Goal: Information Seeking & Learning: Learn about a topic

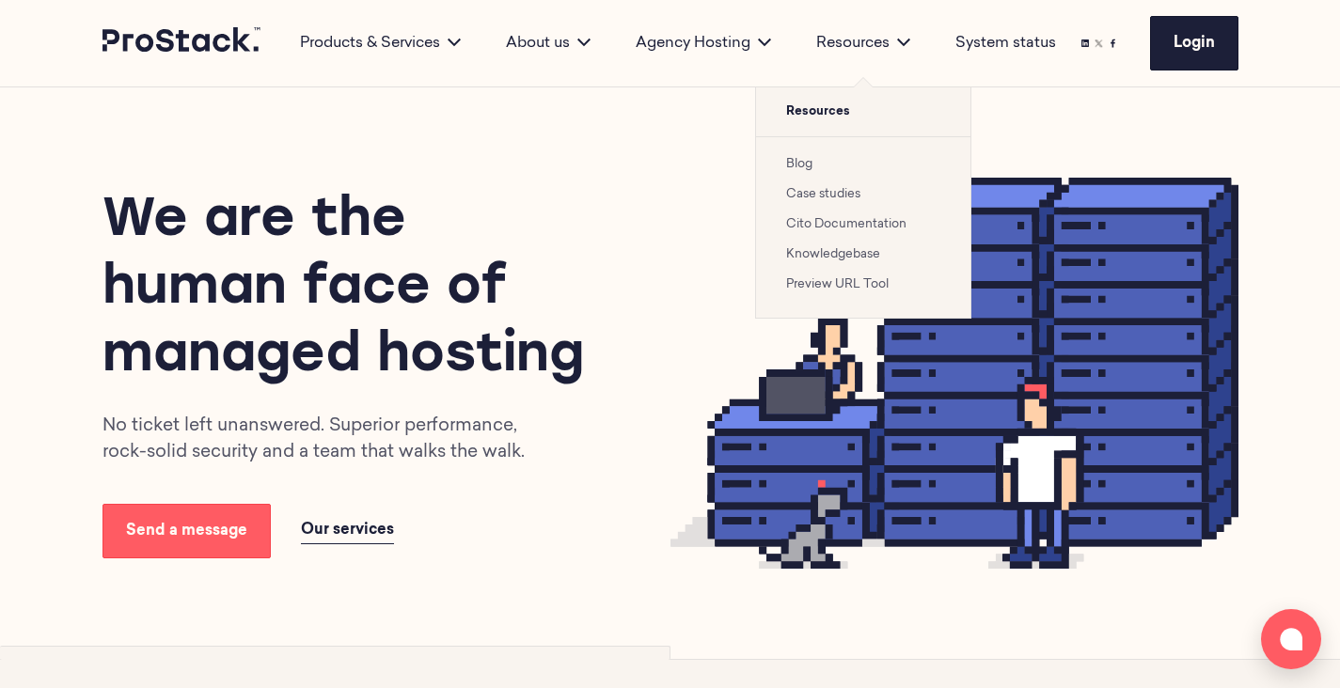
click at [806, 197] on link "Case studies" at bounding box center [823, 194] width 74 height 12
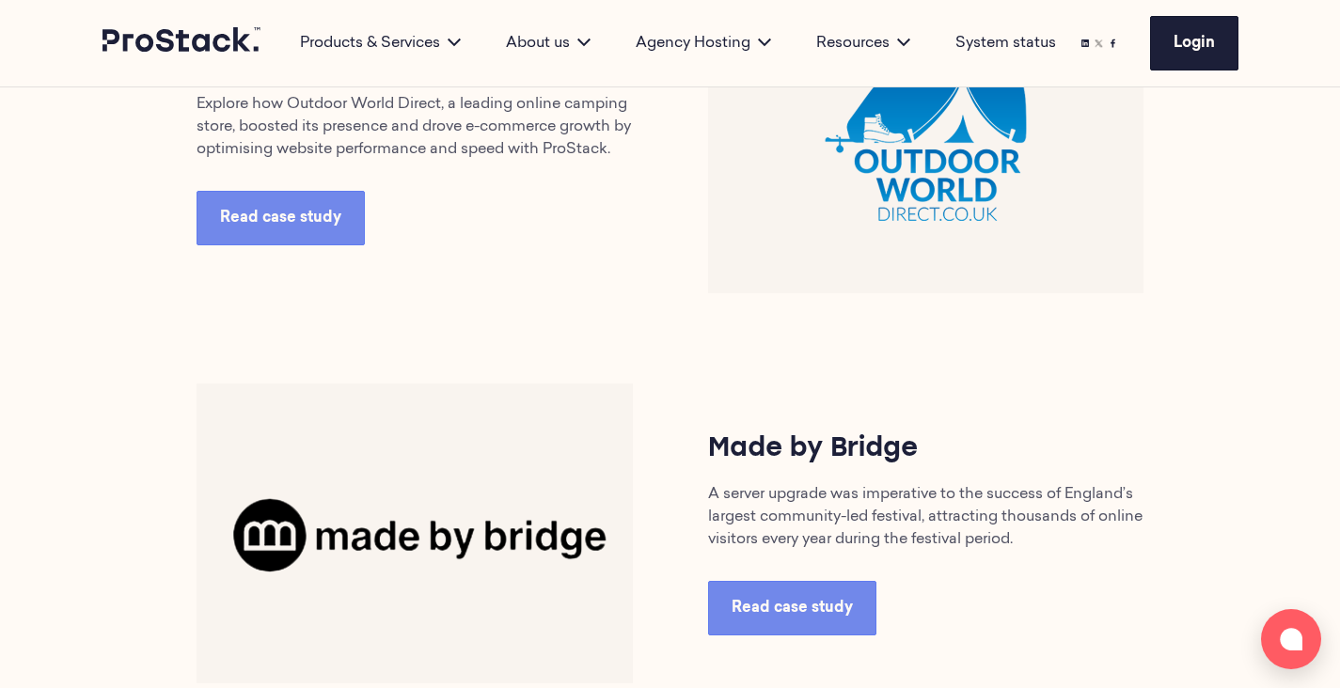
scroll to position [1055, 0]
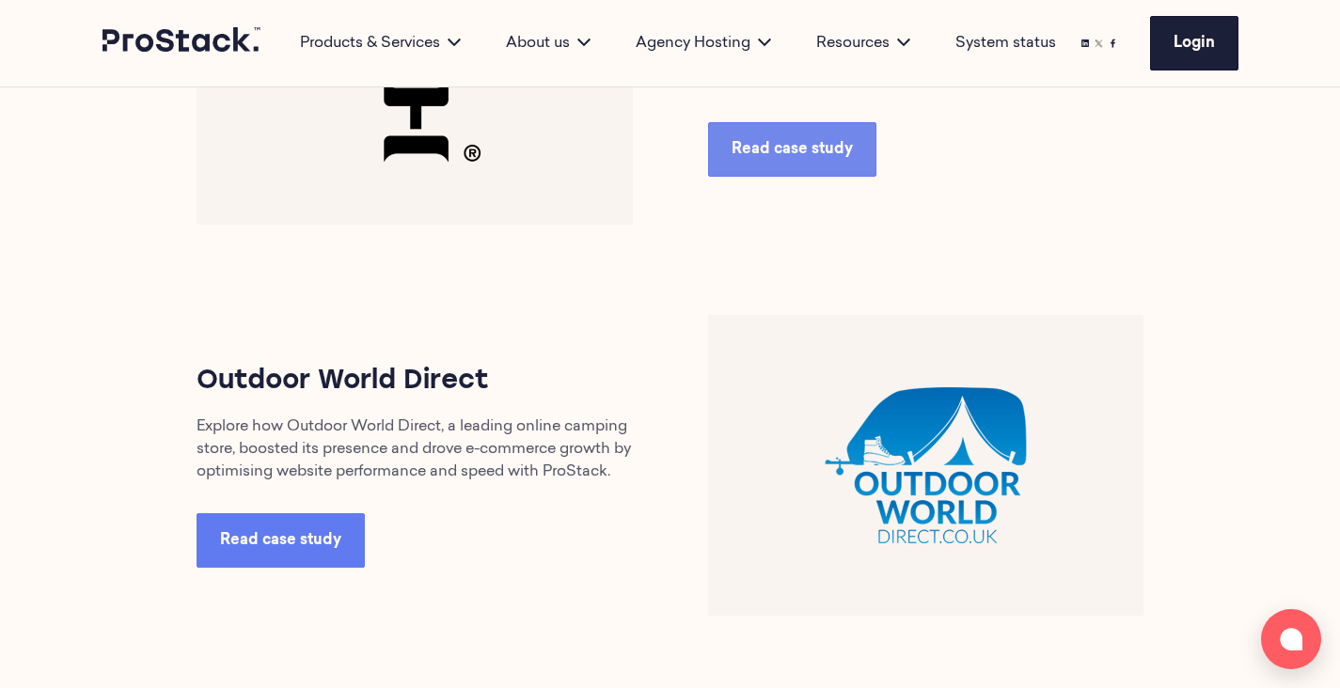
click at [297, 548] on span "Read case study" at bounding box center [280, 540] width 121 height 15
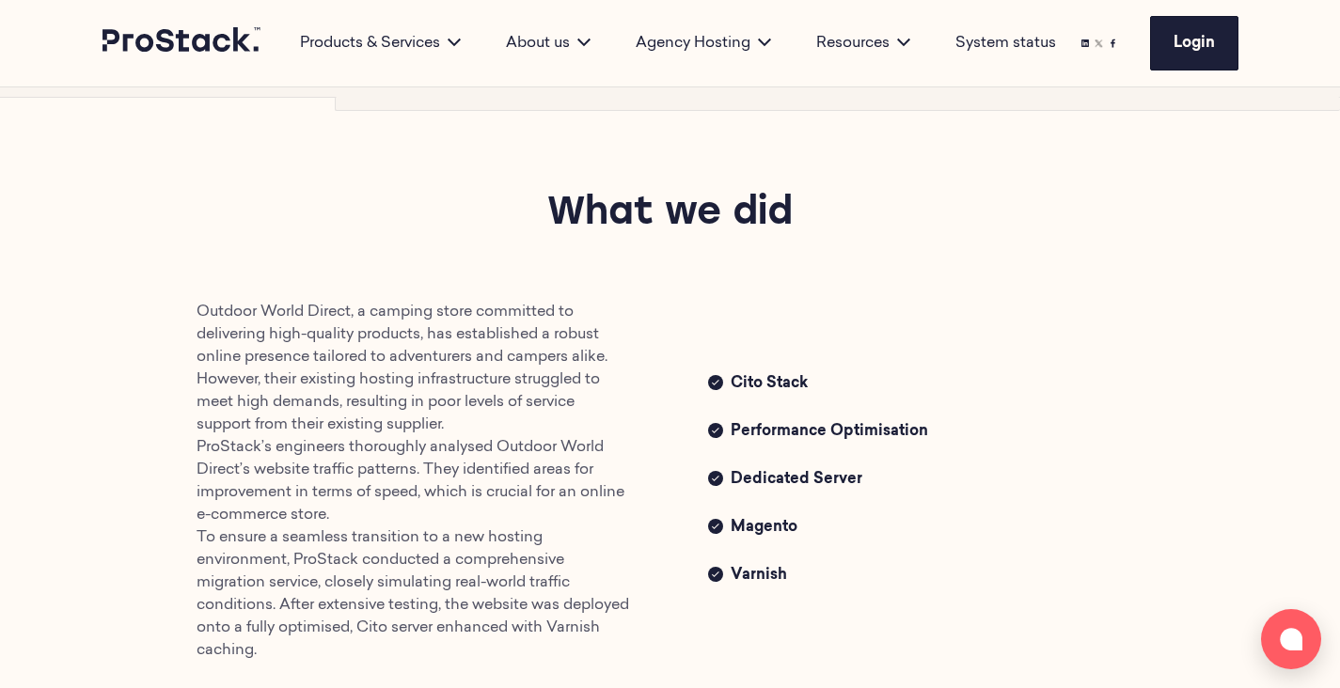
scroll to position [795, 0]
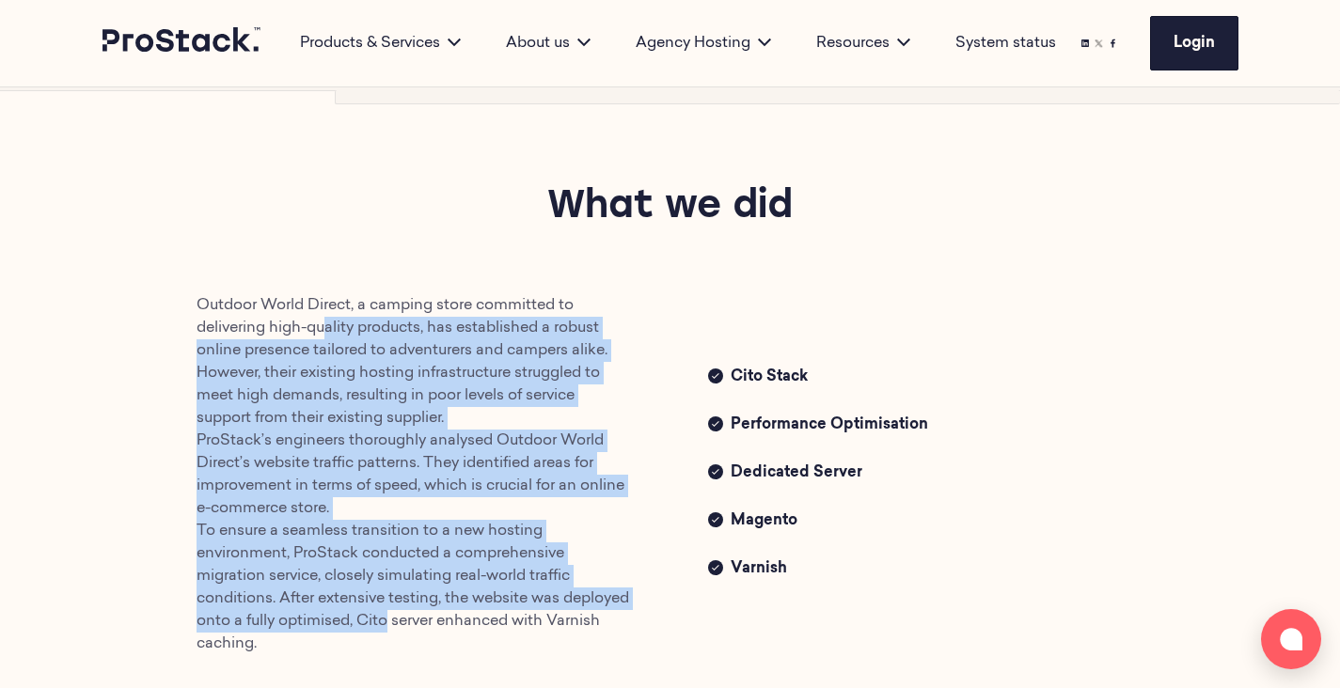
drag, startPoint x: 439, startPoint y: 601, endPoint x: 323, endPoint y: 318, distance: 305.7
click at [323, 319] on p "Outdoor World Direct, a camping store committed to delivering high-quality prod…" at bounding box center [415, 474] width 436 height 361
click at [323, 318] on p "Outdoor World Direct, a camping store committed to delivering high-quality prod…" at bounding box center [415, 474] width 436 height 361
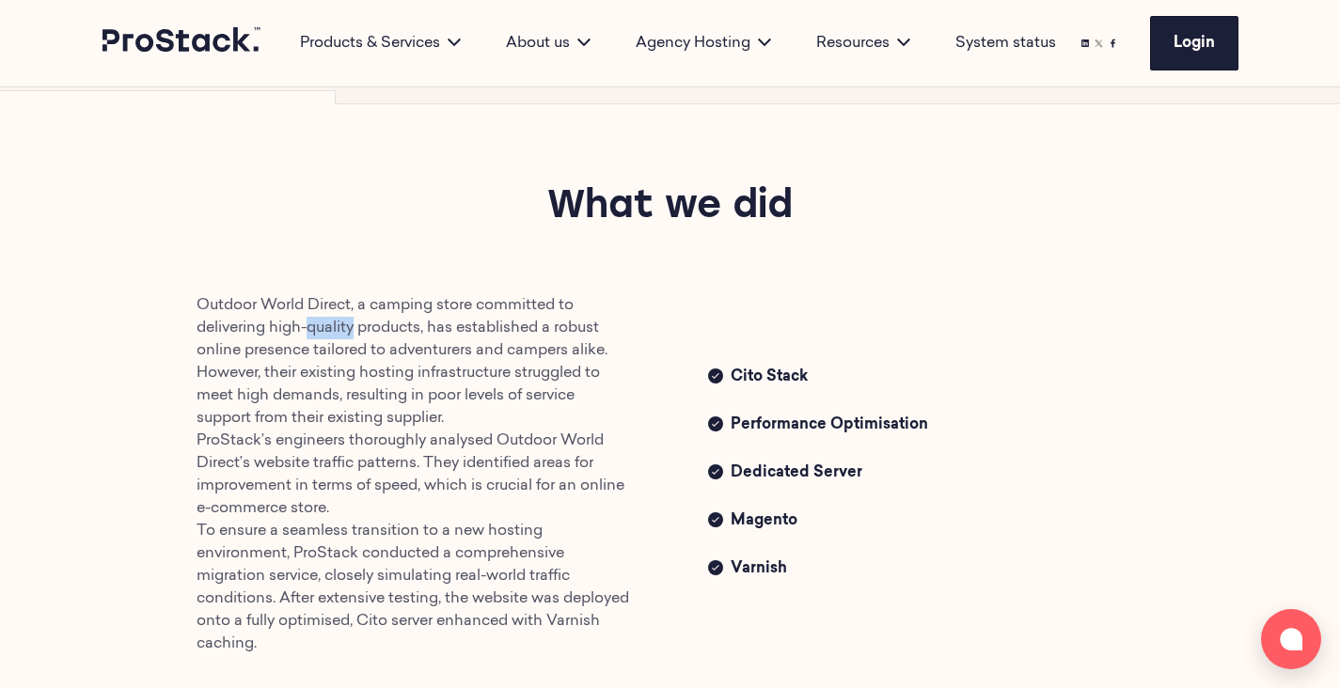
click at [323, 318] on p "Outdoor World Direct, a camping store committed to delivering high-quality prod…" at bounding box center [415, 474] width 436 height 361
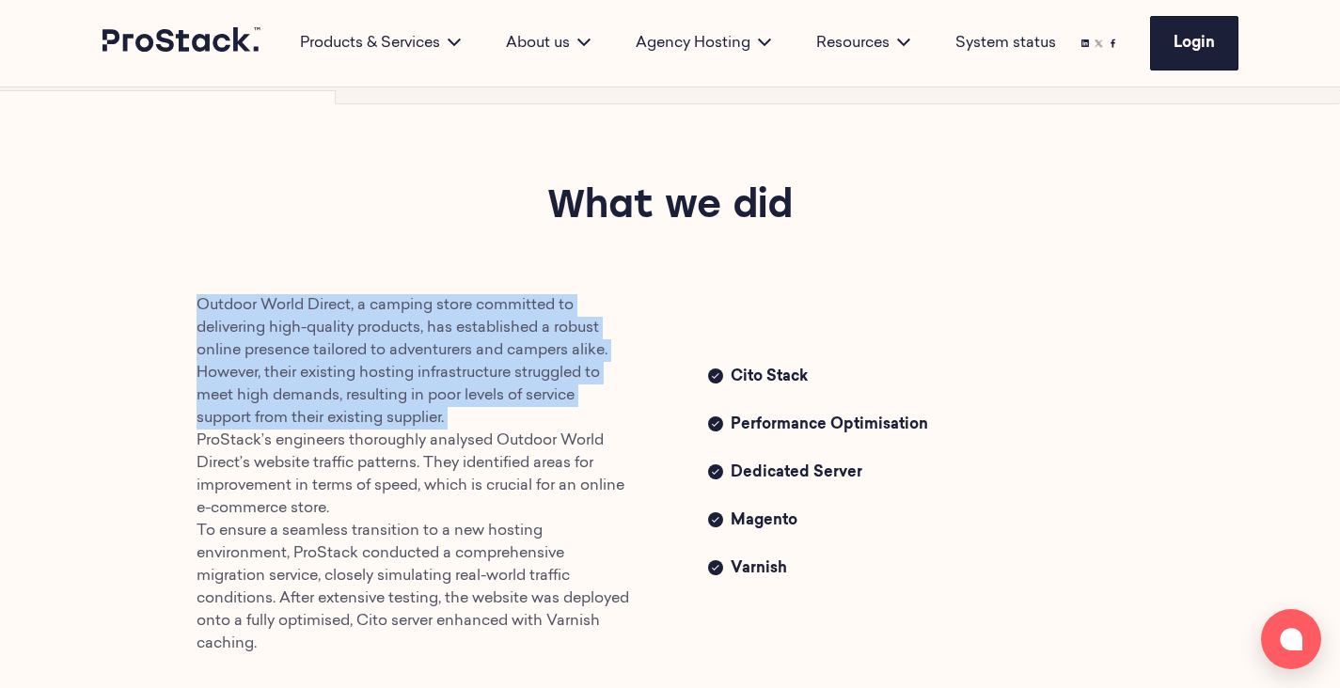
click at [323, 318] on p "Outdoor World Direct, a camping store committed to delivering high-quality prod…" at bounding box center [415, 474] width 436 height 361
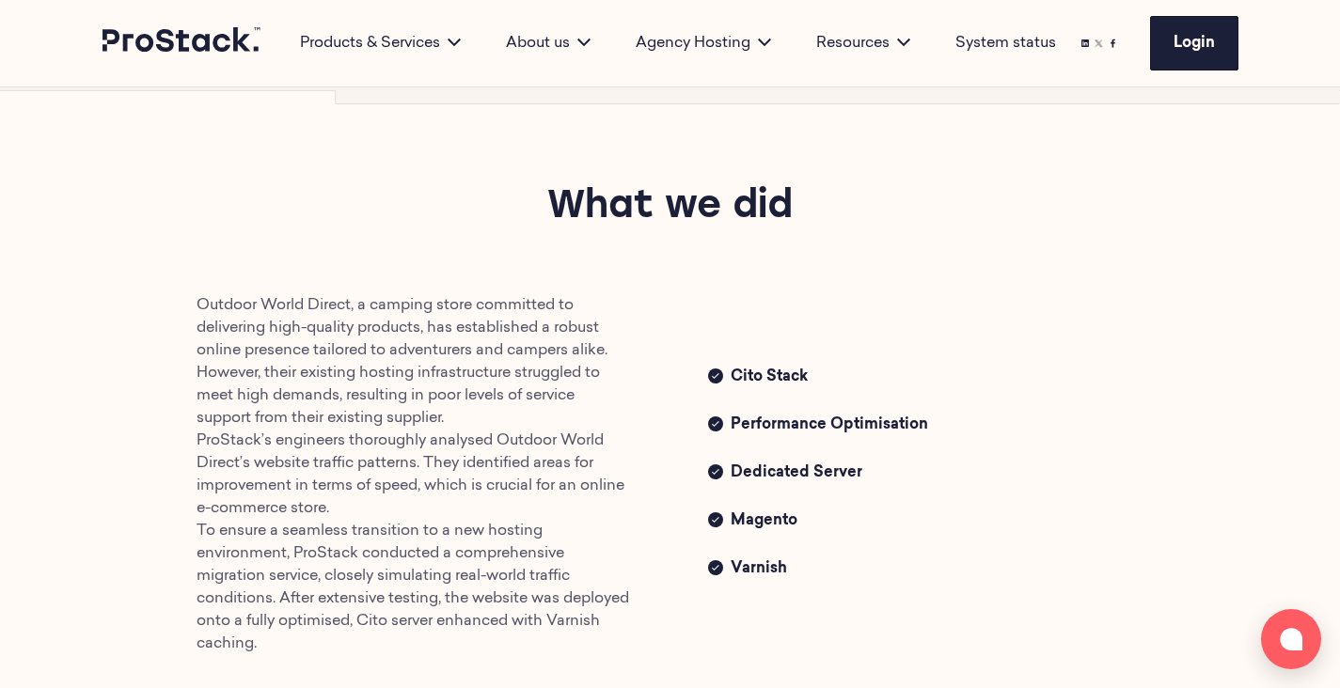
click at [322, 483] on p "Outdoor World Direct, a camping store committed to delivering high-quality prod…" at bounding box center [415, 474] width 436 height 361
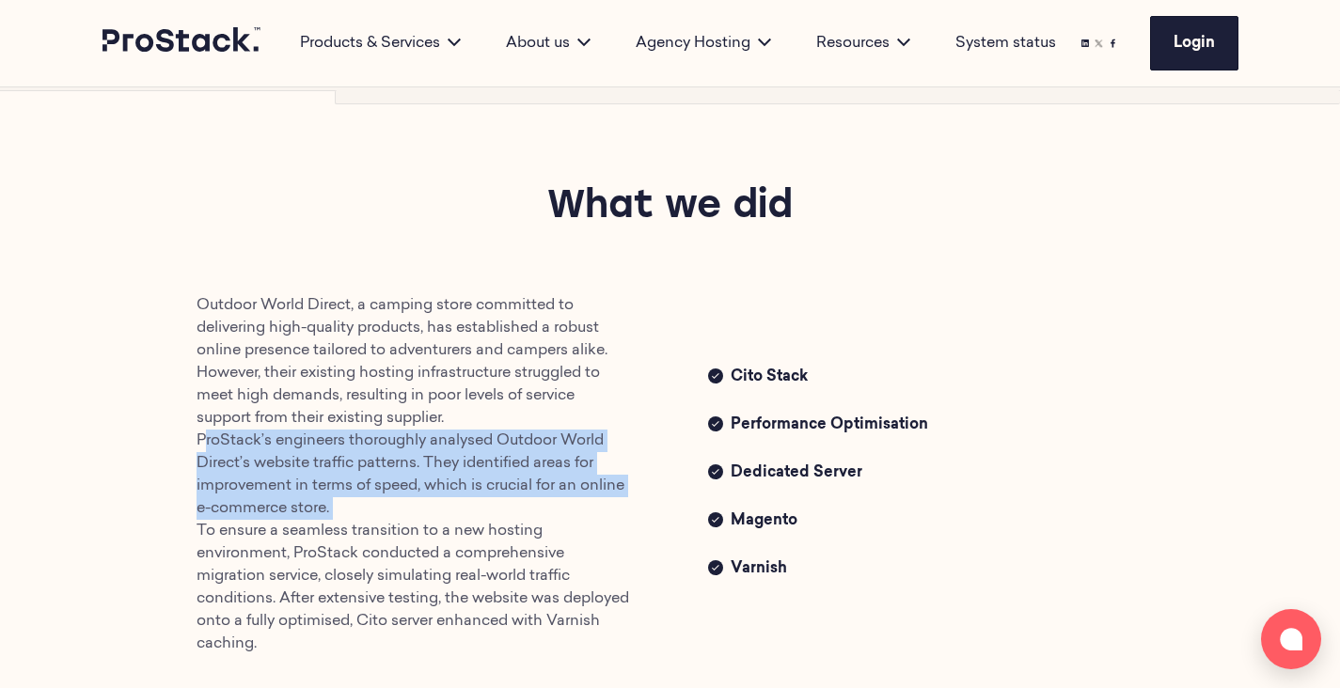
click at [322, 483] on p "Outdoor World Direct, a camping store committed to delivering high-quality prod…" at bounding box center [415, 474] width 436 height 361
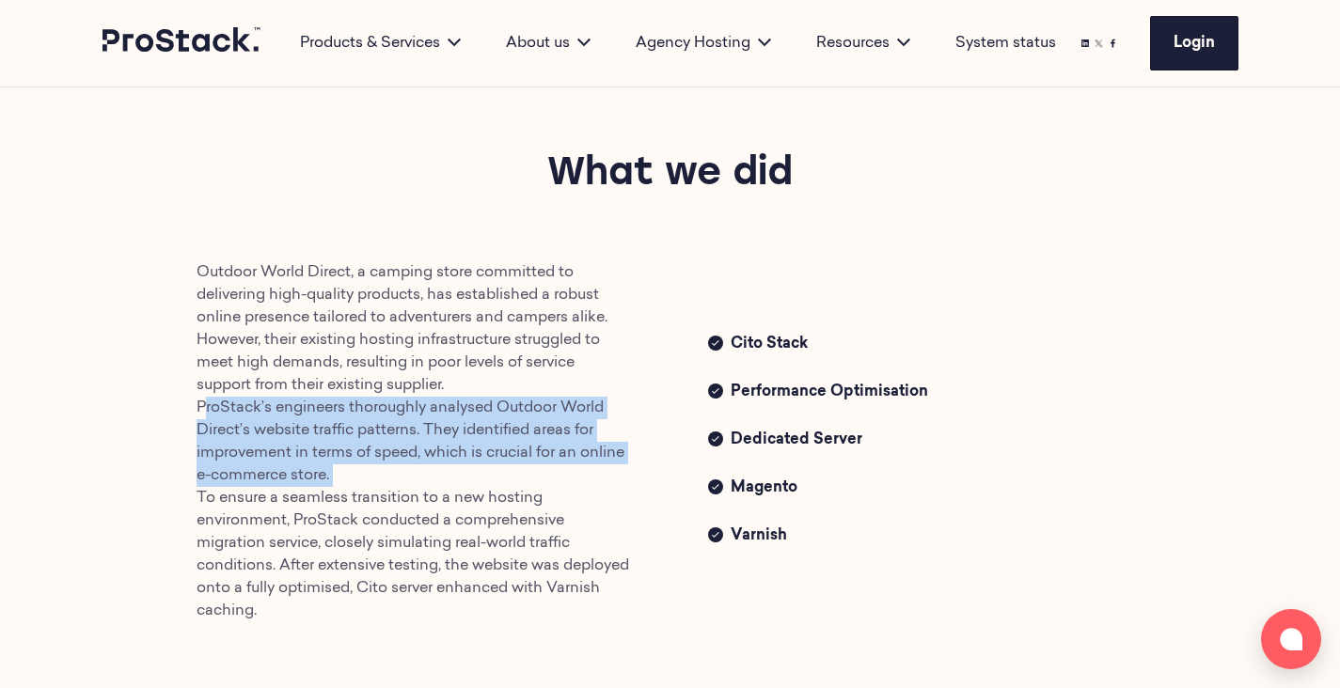
scroll to position [859, 0]
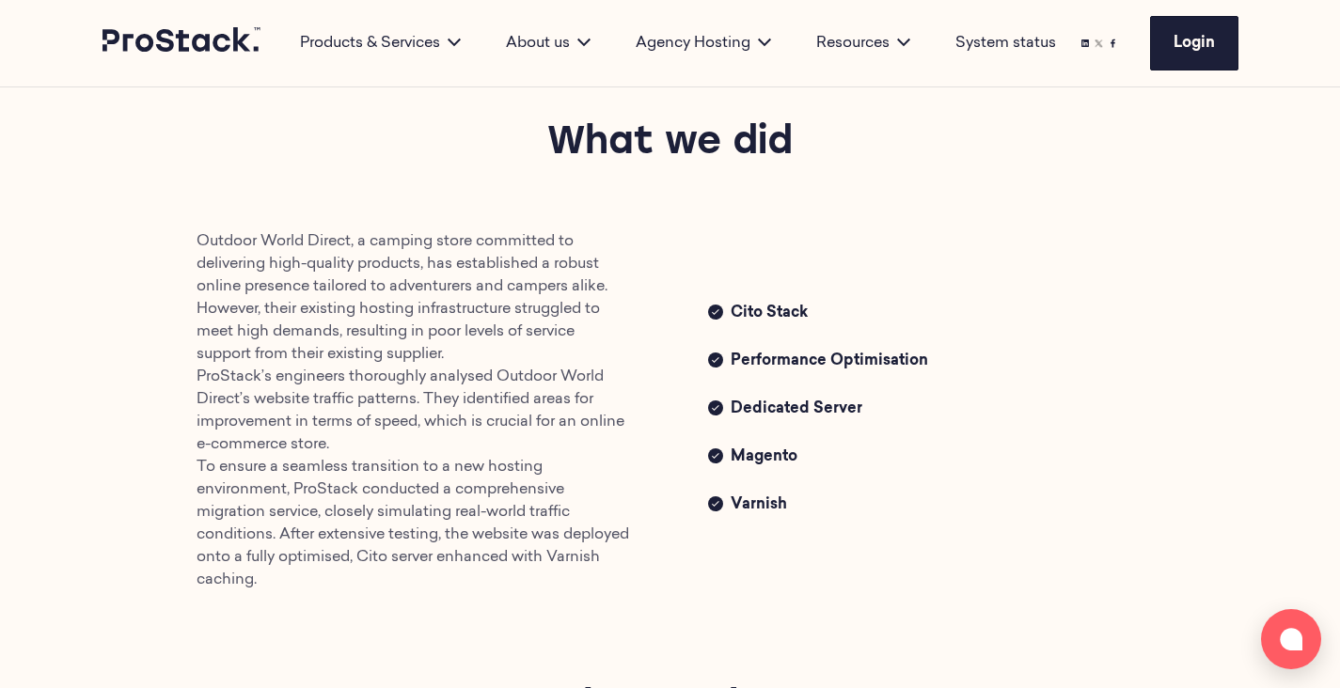
click at [335, 543] on p "Outdoor World Direct, a camping store committed to delivering high-quality prod…" at bounding box center [415, 410] width 436 height 361
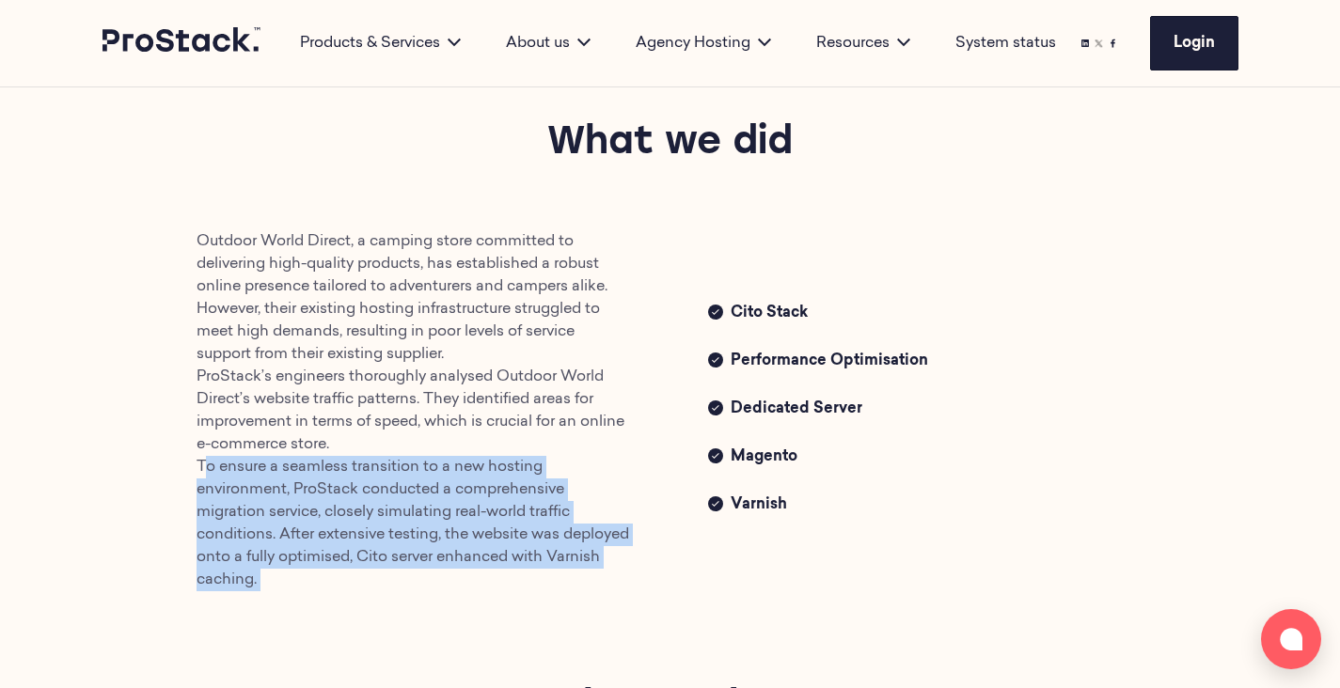
click at [335, 543] on p "Outdoor World Direct, a camping store committed to delivering high-quality prod…" at bounding box center [415, 410] width 436 height 361
click at [370, 550] on p "Outdoor World Direct, a camping store committed to delivering high-quality prod…" at bounding box center [415, 410] width 436 height 361
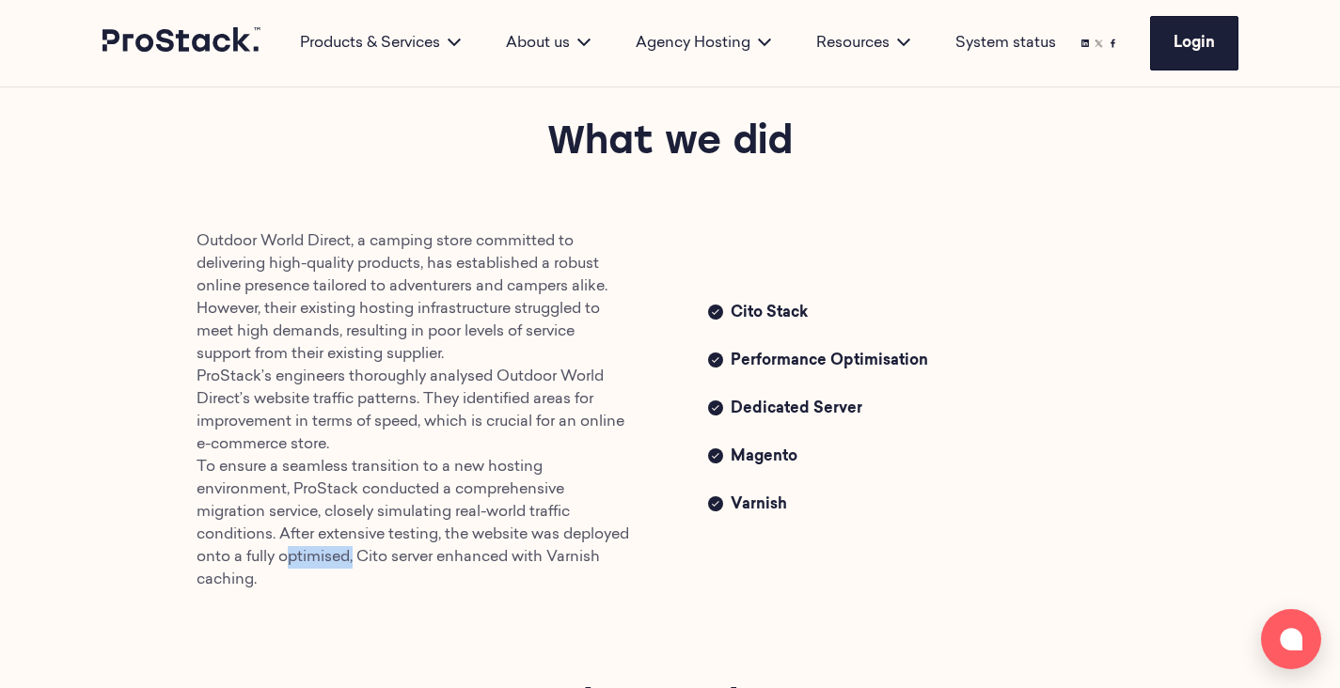
click at [370, 550] on p "Outdoor World Direct, a camping store committed to delivering high-quality prod…" at bounding box center [415, 410] width 436 height 361
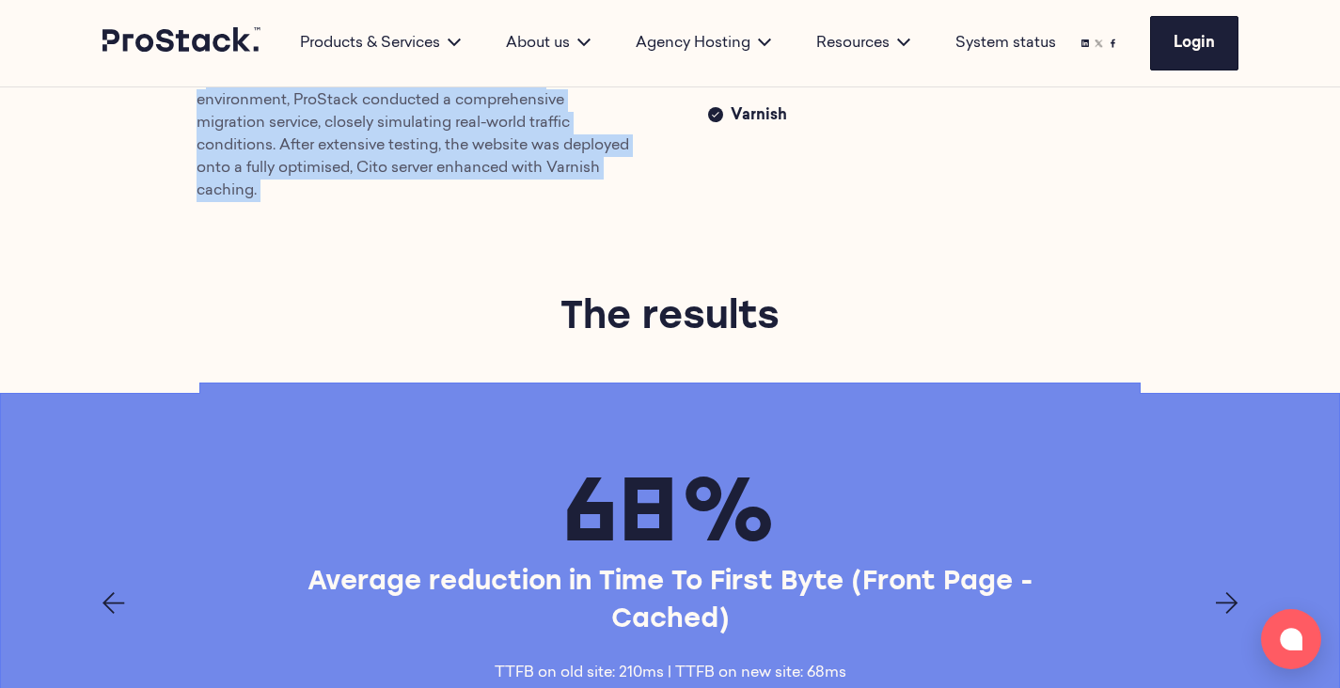
scroll to position [766, 0]
